Goal: Transaction & Acquisition: Purchase product/service

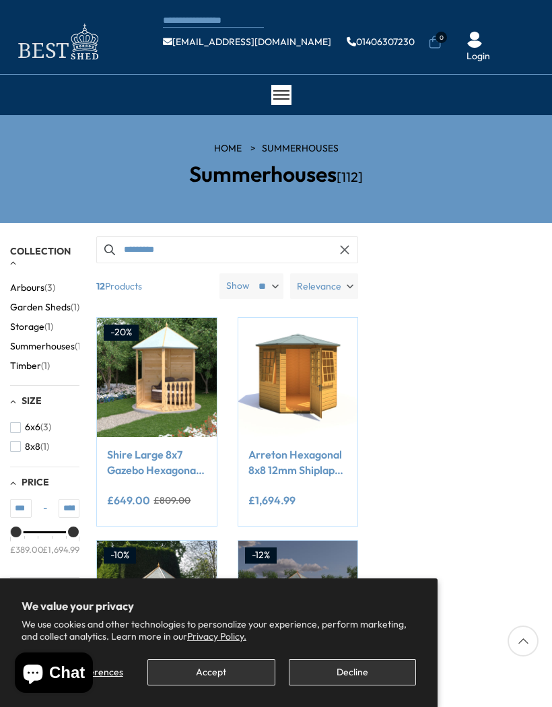
click at [223, 670] on button "Accept" at bounding box center [210, 672] width 127 height 26
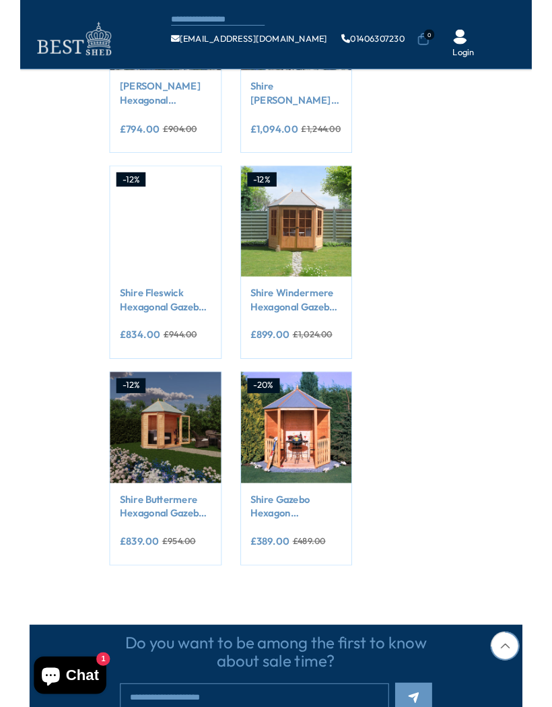
scroll to position [956, 0]
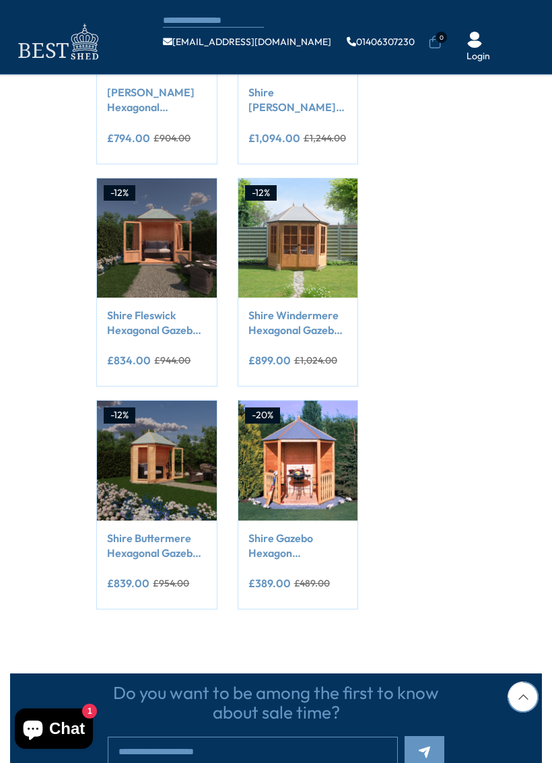
click at [163, 532] on link "Shire Buttermere Hexagonal Gazebo Summerhouse 8x7 Double doors 12mm Cladding" at bounding box center [156, 545] width 99 height 30
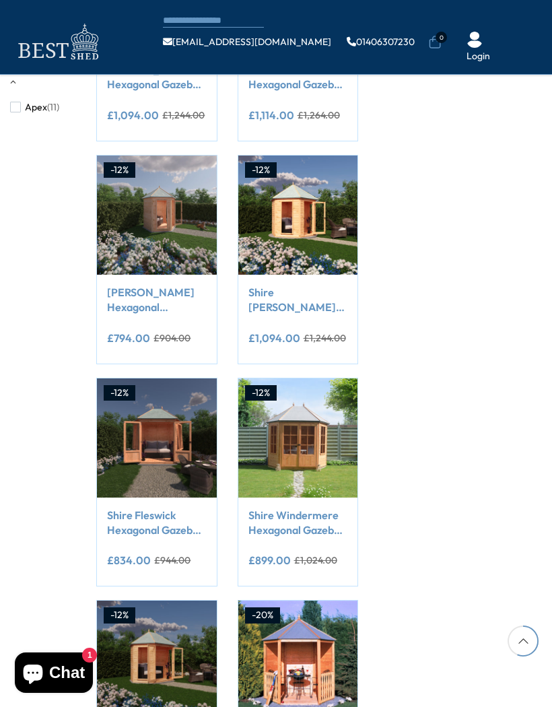
scroll to position [755, 0]
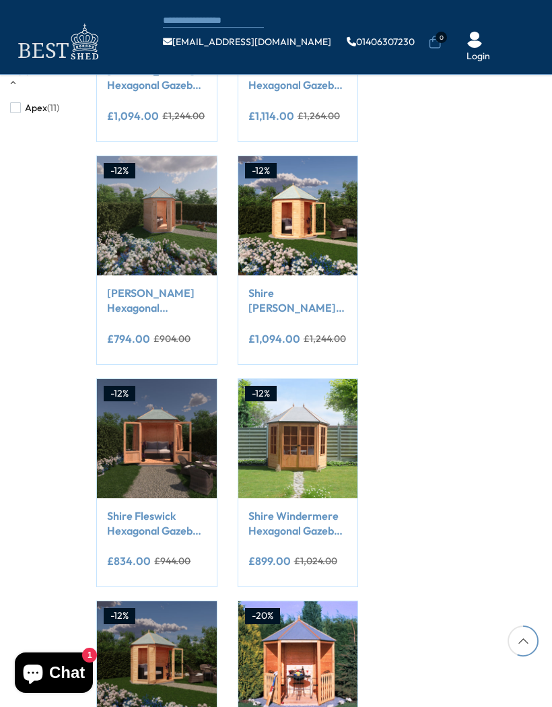
click at [445, 359] on div "Filter By Collection Arbours (3) Garden Sheds (1) Storage (1) Summerhouses (12)…" at bounding box center [276, 120] width 552 height 1455
click at [149, 519] on link "Shire Fleswick Hexagonal Gazebo Summerhouse 8x7 Double doors 12mm Cladding" at bounding box center [156, 523] width 99 height 30
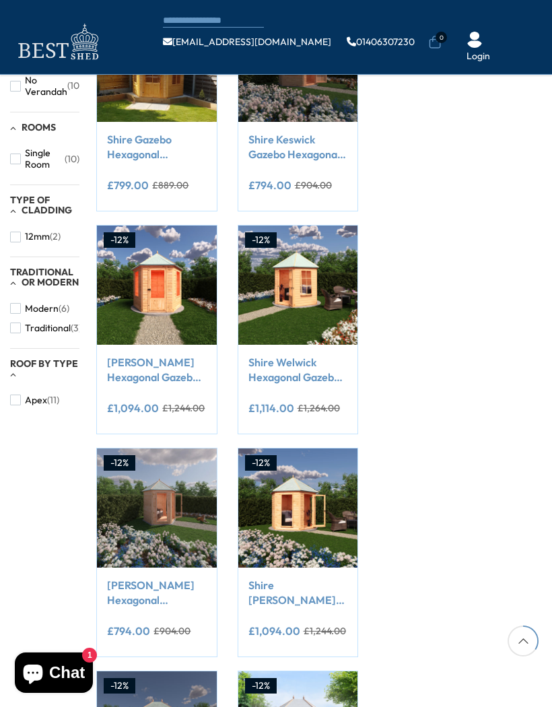
scroll to position [461, 0]
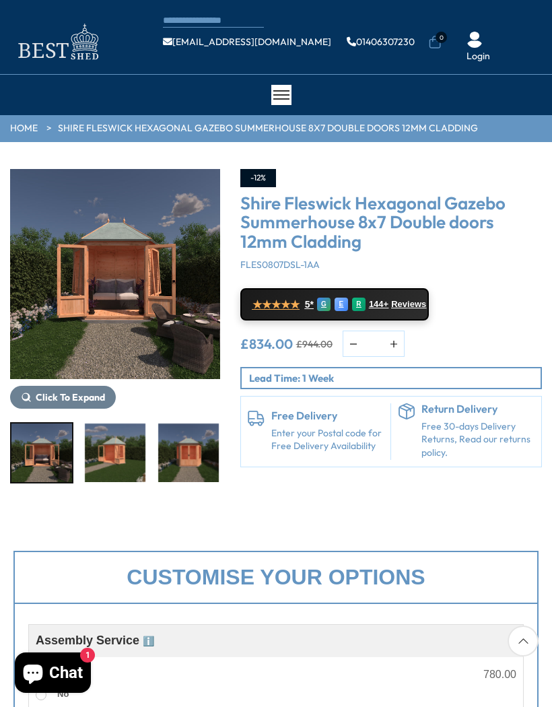
click at [48, 394] on span "Click To Expand" at bounding box center [70, 397] width 69 height 12
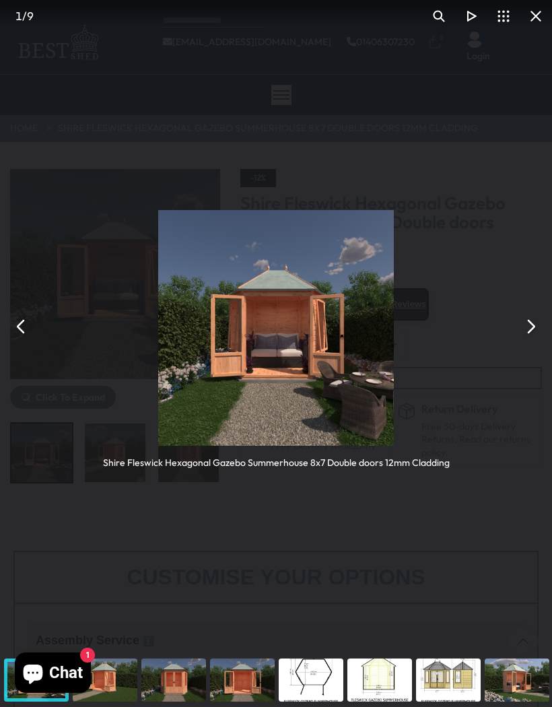
click at [535, 334] on button "You can close this modal content with the ESC key" at bounding box center [530, 326] width 32 height 32
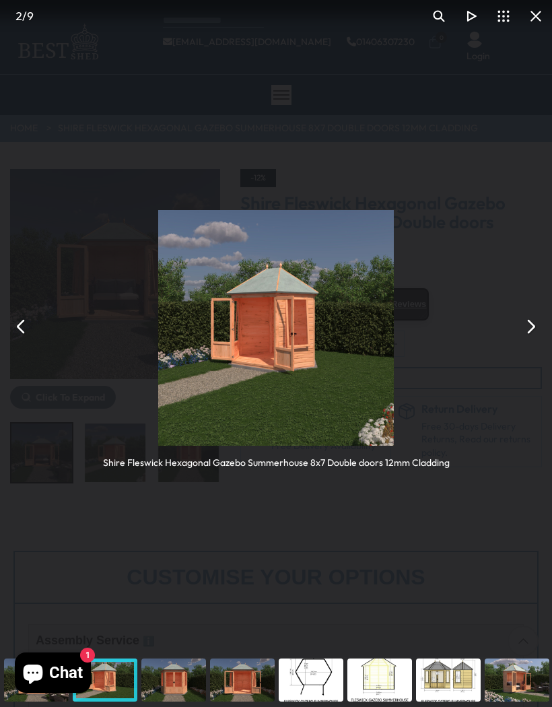
click at [530, 330] on button "You can close this modal content with the ESC key" at bounding box center [530, 326] width 32 height 32
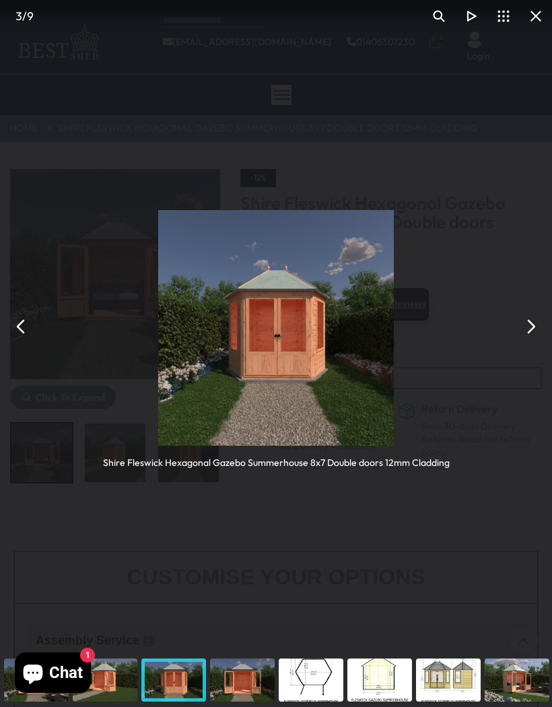
click at [534, 333] on button "You can close this modal content with the ESC key" at bounding box center [530, 326] width 32 height 32
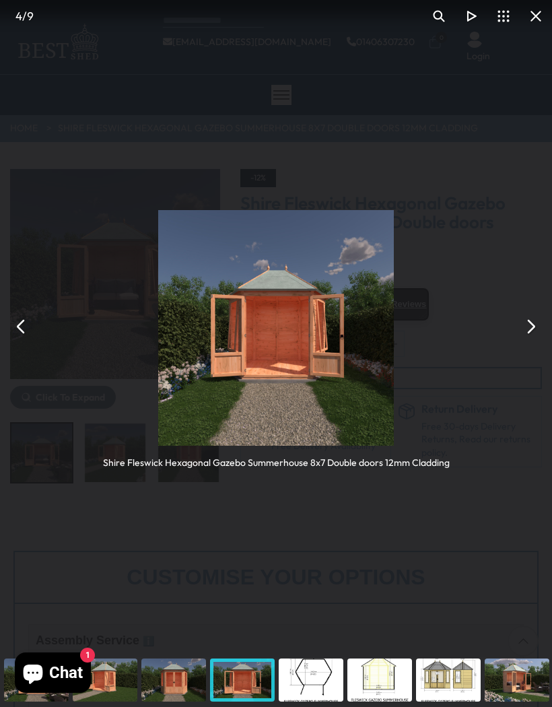
click at [531, 334] on button "You can close this modal content with the ESC key" at bounding box center [530, 326] width 32 height 32
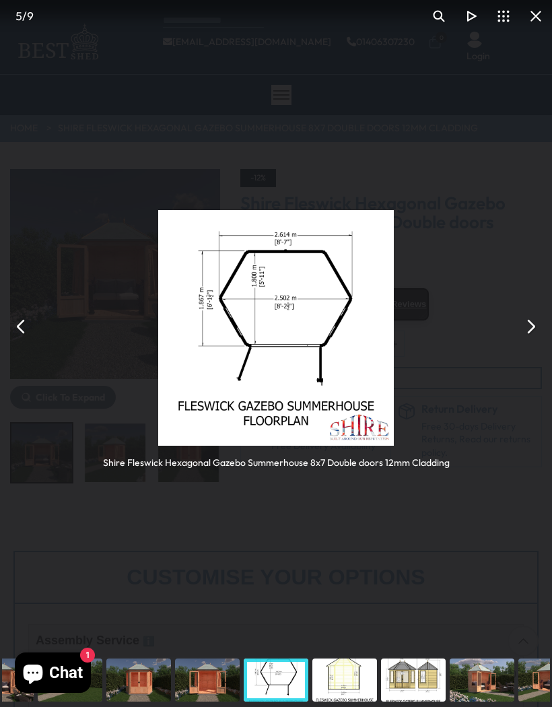
click at [541, 332] on button "You can close this modal content with the ESC key" at bounding box center [530, 326] width 32 height 32
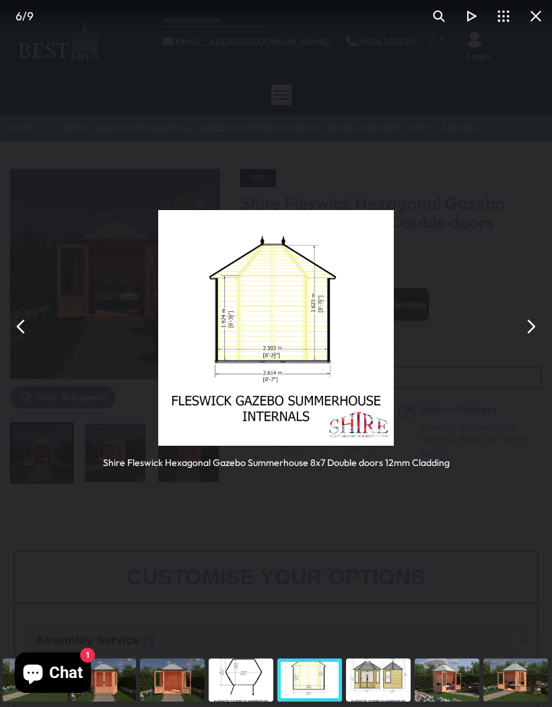
click at [543, 327] on button "You can close this modal content with the ESC key" at bounding box center [530, 326] width 32 height 32
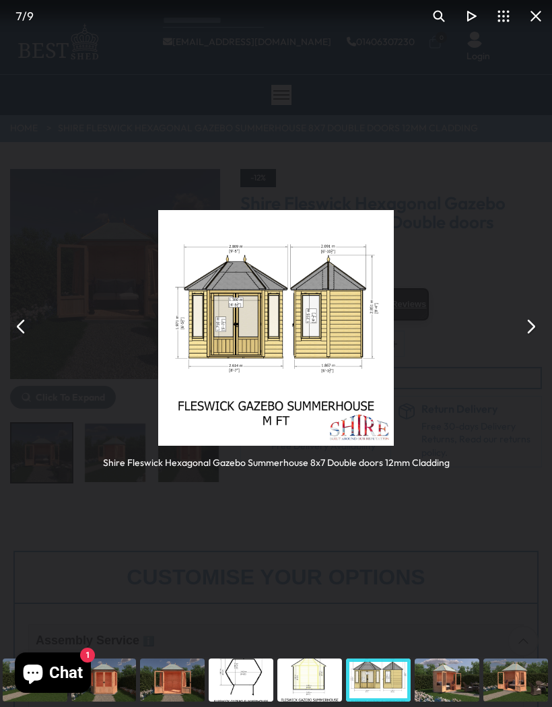
click at [534, 333] on button "You can close this modal content with the ESC key" at bounding box center [530, 326] width 32 height 32
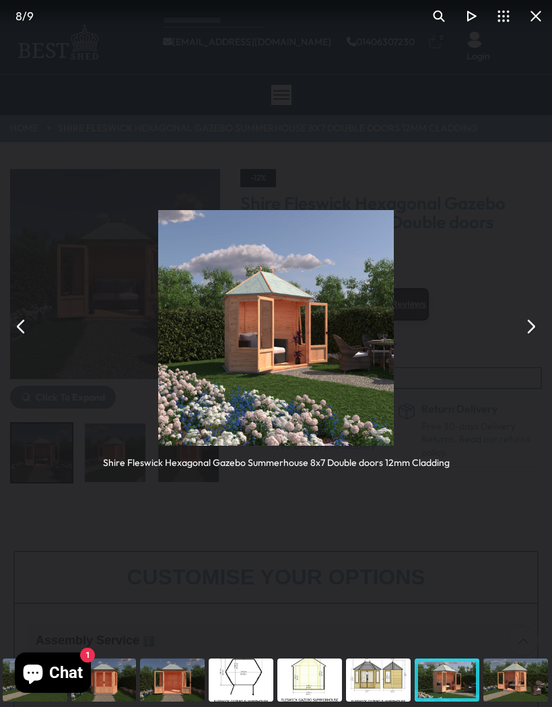
click at [528, 340] on button "You can close this modal content with the ESC key" at bounding box center [530, 326] width 32 height 32
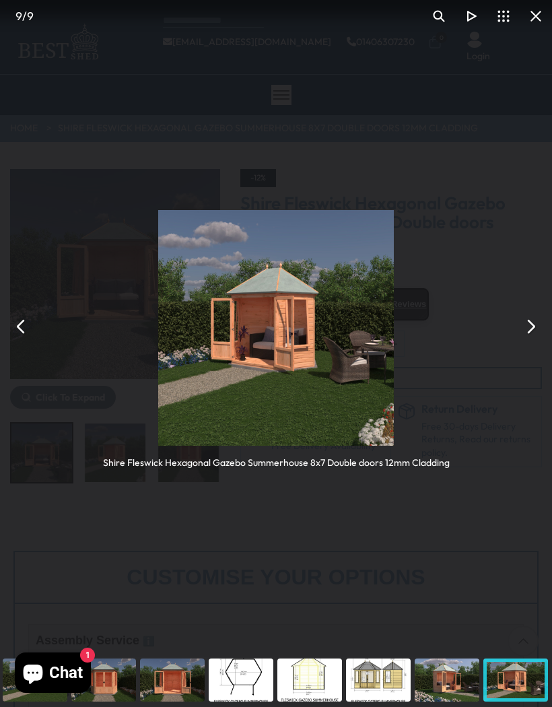
click at [536, 17] on button "You can close this modal content with the ESC key" at bounding box center [536, 16] width 32 height 32
